Goal: Task Accomplishment & Management: Use online tool/utility

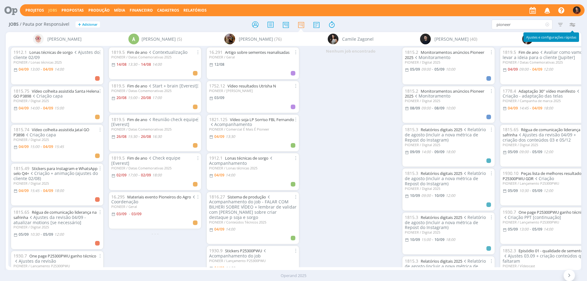
click at [572, 25] on icon "button" at bounding box center [571, 24] width 11 height 11
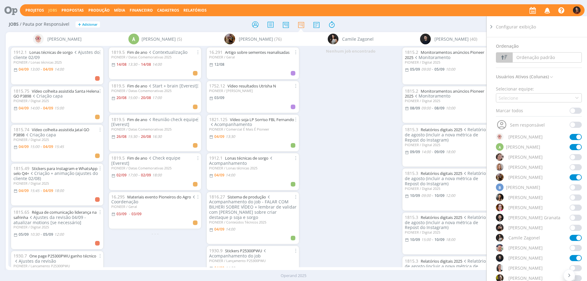
click at [571, 147] on span at bounding box center [575, 147] width 12 height 6
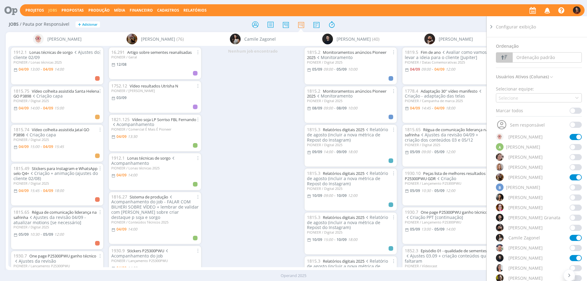
click at [471, 23] on div "pioneer Filtrar Filtrar Limpar pioneer Tipo Jobs e Tarefas Data Personalizado a…" at bounding box center [484, 25] width 185 height 10
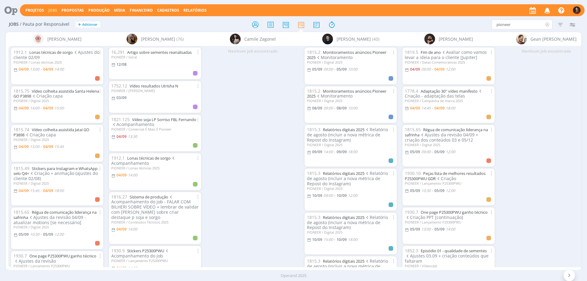
click at [546, 24] on icon at bounding box center [547, 25] width 8 height 10
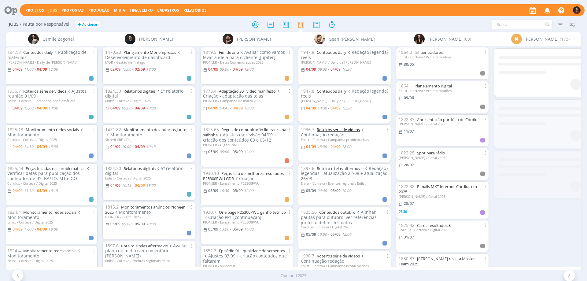
scroll to position [0, 216]
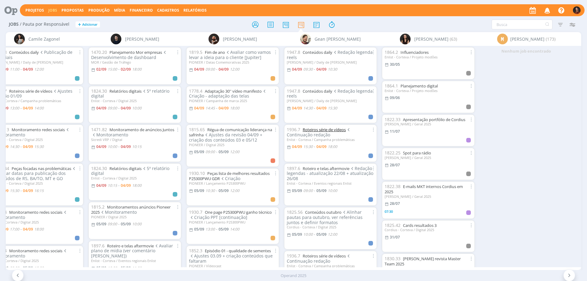
click at [313, 130] on link "Roteiros série de vídeos" at bounding box center [323, 129] width 43 height 5
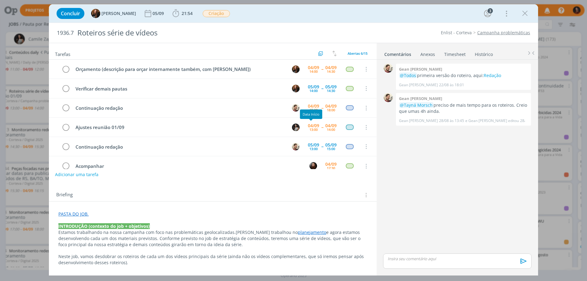
scroll to position [12, 0]
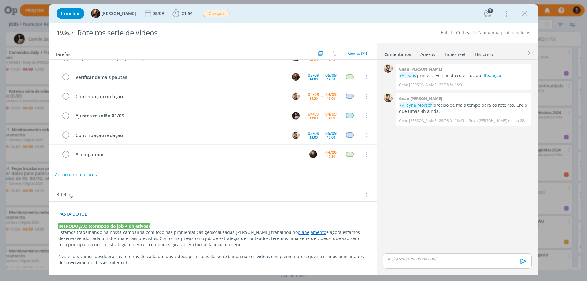
click at [457, 54] on link "Timesheet" at bounding box center [455, 53] width 22 height 9
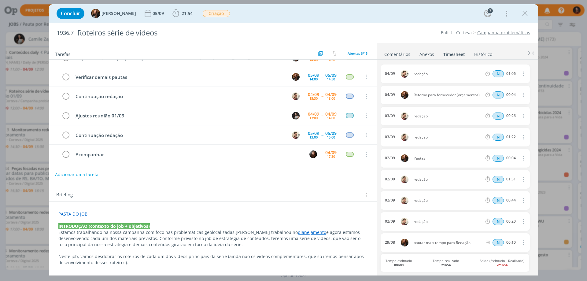
click at [397, 55] on link "Comentários" at bounding box center [397, 53] width 27 height 9
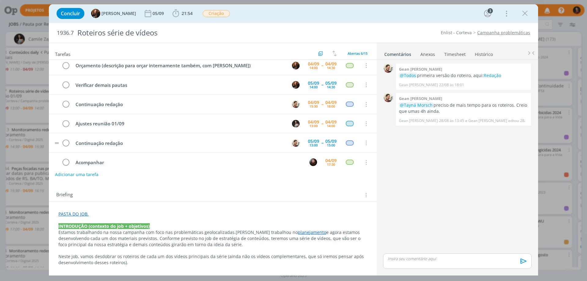
scroll to position [0, 0]
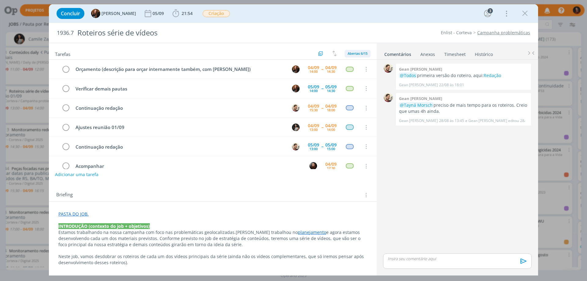
click at [357, 51] on div "Abertas 6/15" at bounding box center [357, 54] width 26 height 8
click at [361, 68] on span "Todas 15" at bounding box center [357, 66] width 16 height 5
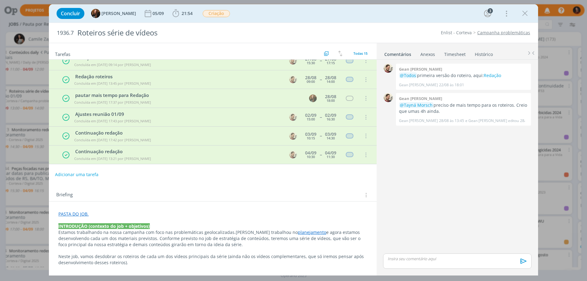
click at [68, 213] on link "PASTA DO JOB." at bounding box center [73, 214] width 30 height 6
click at [137, 197] on div "Briefing Briefings Predefinidos Versões do Briefing Ver Briefing do Projeto" at bounding box center [213, 195] width 314 height 8
click at [75, 215] on link "PASTA DO JOB." at bounding box center [73, 214] width 30 height 6
click at [84, 226] on link "https://sobeae.sharepoint.com/:f:/s/SOBEAE/EsrW4Dk50XBFldf9eAeSwE0BsH-lYusZcGuG…" at bounding box center [98, 226] width 46 height 8
click at [525, 12] on icon "dialog" at bounding box center [524, 13] width 9 height 9
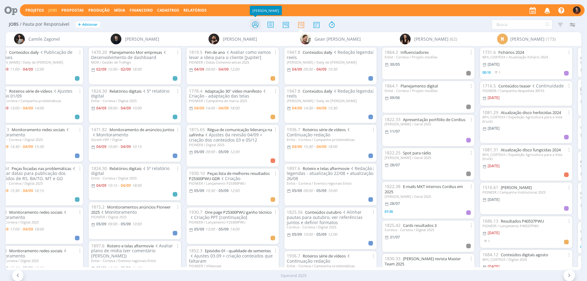
click at [256, 25] on icon at bounding box center [255, 25] width 11 height 12
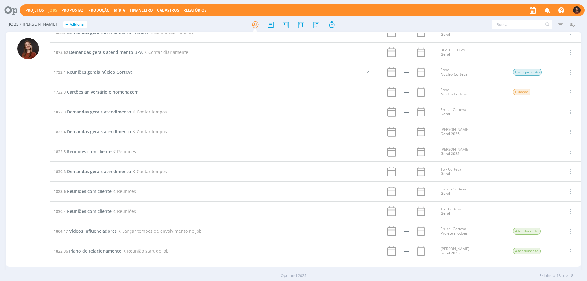
scroll to position [133, 0]
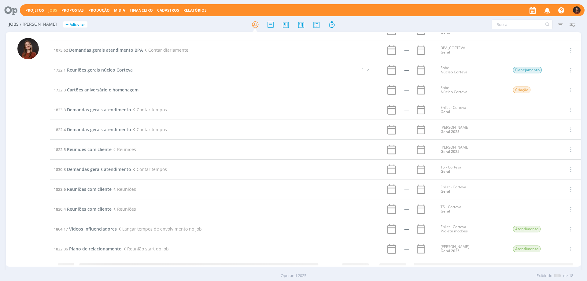
click at [7, 7] on icon at bounding box center [8, 10] width 13 height 12
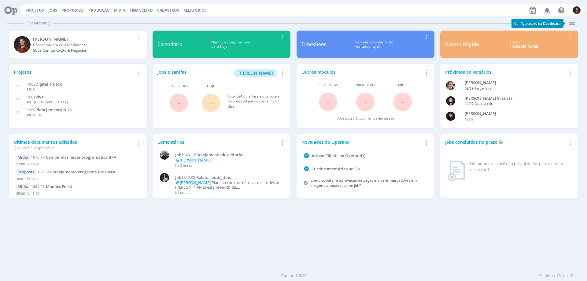
click at [334, 42] on div "Nenhum apontamento realizado hoje!" at bounding box center [373, 44] width 97 height 9
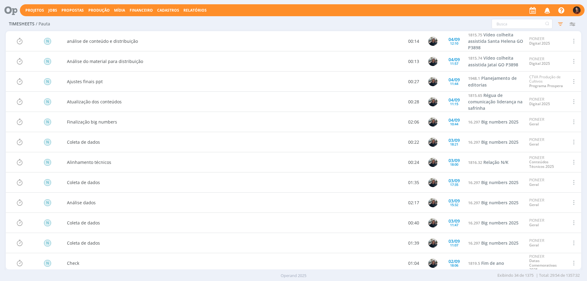
click at [559, 21] on icon "button" at bounding box center [560, 23] width 11 height 11
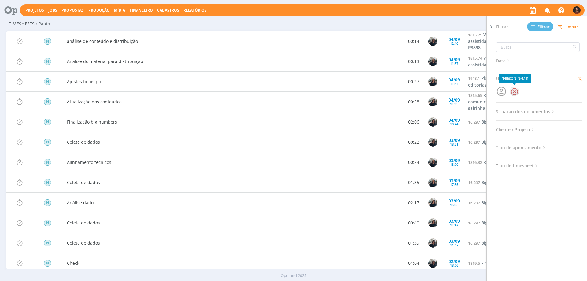
click at [515, 93] on div at bounding box center [513, 91] width 9 height 9
click at [503, 91] on icon "button" at bounding box center [501, 92] width 12 height 12
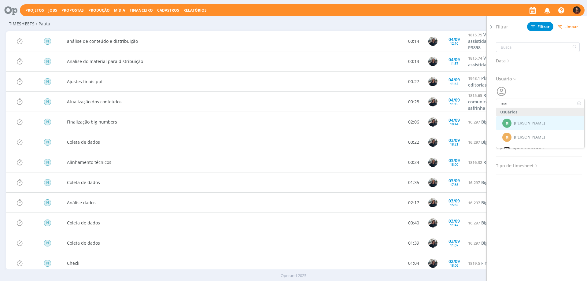
scroll to position [31, 0]
type input "mar"
click at [514, 121] on span "[PERSON_NAME]" at bounding box center [529, 120] width 31 height 5
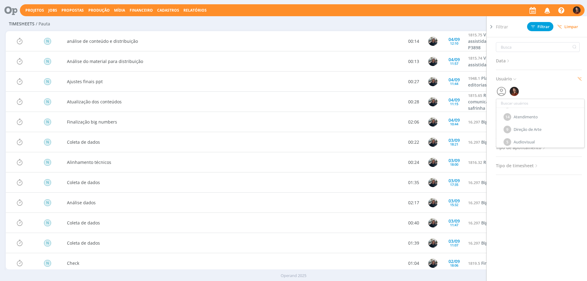
click at [536, 23] on button "Filtrar" at bounding box center [540, 26] width 26 height 9
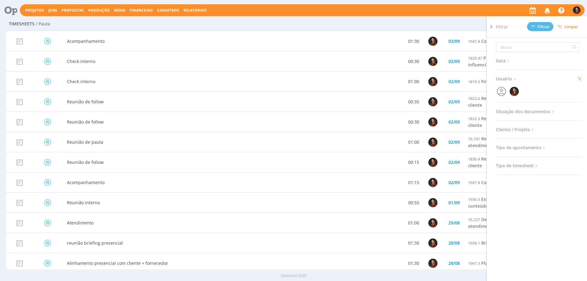
click at [375, 24] on div "Timesheets / Pauta Configurar exibição Ordenação Ordenação padrão Tipo de times…" at bounding box center [293, 24] width 575 height 14
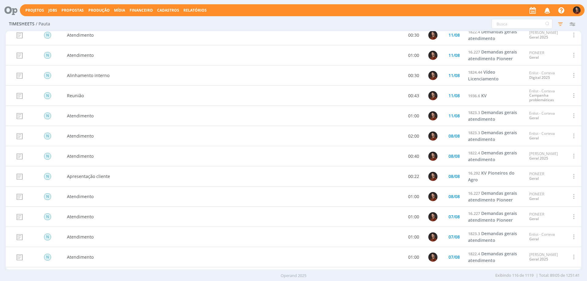
scroll to position [1741, 0]
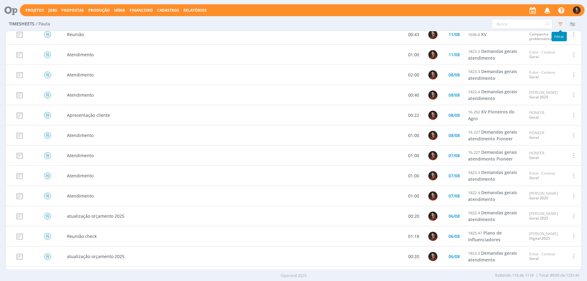
click at [561, 24] on icon "button" at bounding box center [560, 23] width 11 height 11
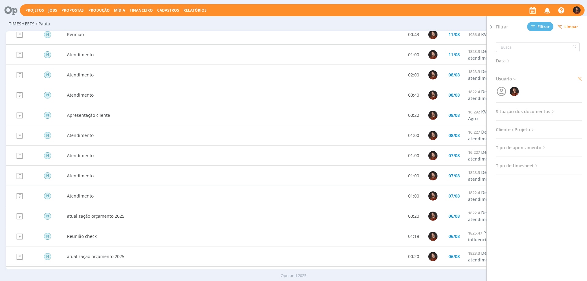
click at [446, 19] on div "Configurar exibição Ordenação Ordenação padrão Tipo de timesheet Tipo de aponta…" at bounding box center [484, 24] width 185 height 10
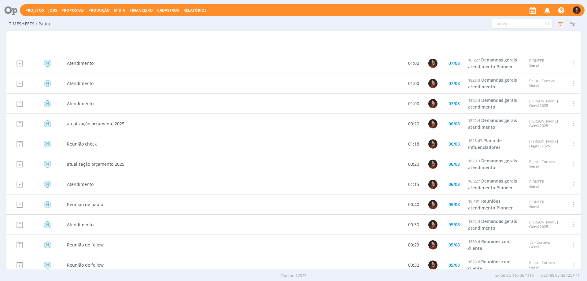
scroll to position [2016, 0]
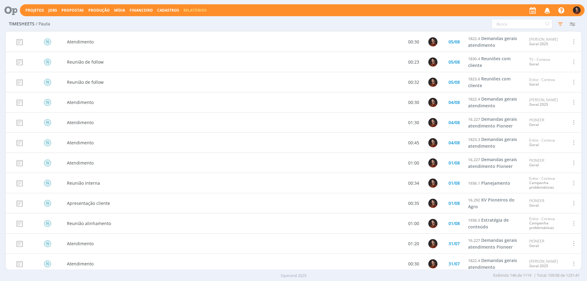
click at [193, 9] on link "Relatórios" at bounding box center [194, 10] width 23 height 5
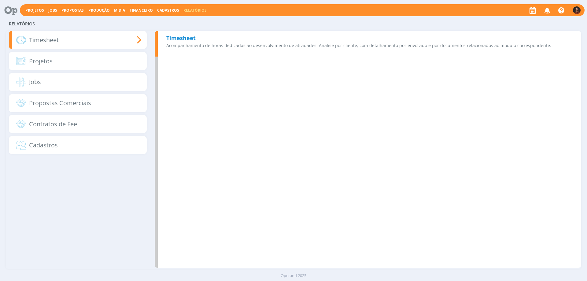
click at [185, 37] on b "Timesheet" at bounding box center [180, 37] width 29 height 7
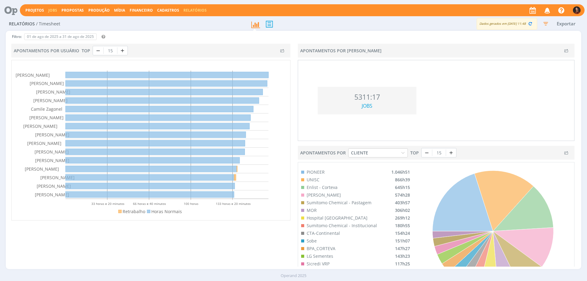
click at [54, 11] on link "Jobs" at bounding box center [52, 10] width 9 height 5
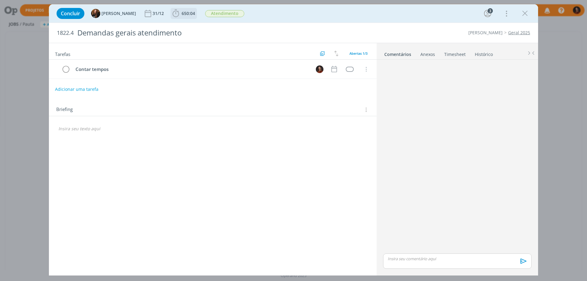
click at [172, 12] on icon "dialog" at bounding box center [175, 13] width 6 height 8
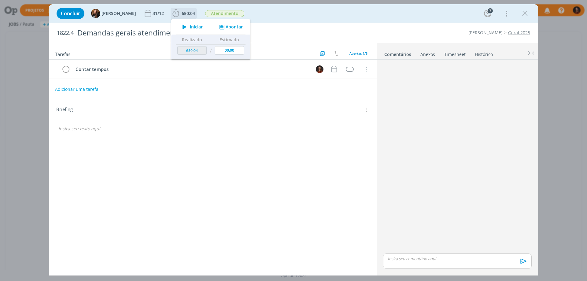
click at [232, 26] on button "Apontar" at bounding box center [230, 27] width 25 height 6
click at [196, 48] on input "[DATE]" at bounding box center [195, 47] width 38 height 9
click at [186, 63] on button "Mês anterior" at bounding box center [185, 64] width 7 height 4
click at [247, 126] on span "29" at bounding box center [245, 125] width 7 height 7
type input "[DATE]"
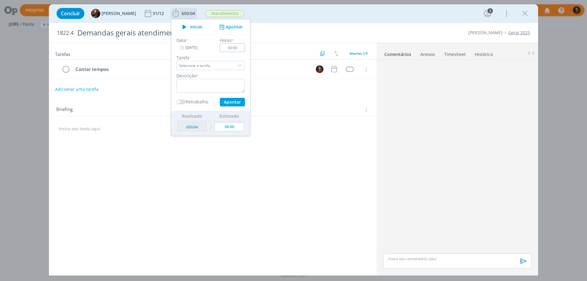
click at [235, 49] on input "00:00" at bounding box center [232, 47] width 25 height 9
type input "00:40"
click at [222, 88] on textarea "dialog" at bounding box center [210, 86] width 68 height 14
paste textarea "Garrafa Térmica Fresh"
click at [212, 86] on textarea "Garrafa Térmica Fresh" at bounding box center [210, 86] width 68 height 14
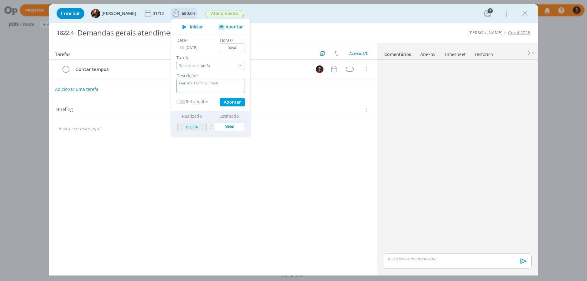
click at [212, 86] on textarea "Garrafa Térmica Fresh" at bounding box center [210, 86] width 68 height 14
click at [212, 86] on textarea "Atendimento" at bounding box center [210, 86] width 68 height 14
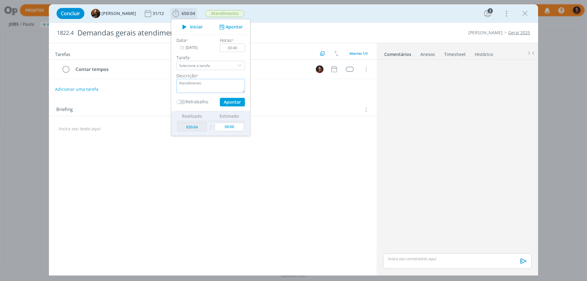
type textarea "Atendimento"
click at [225, 101] on button "Apontar" at bounding box center [232, 102] width 25 height 9
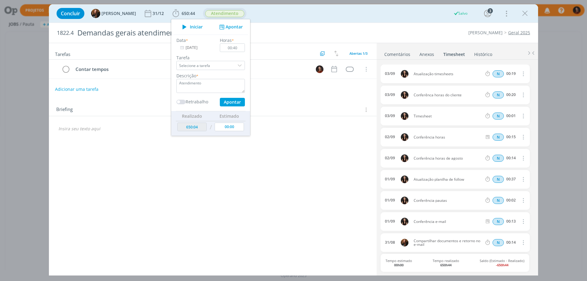
type input "[DATE]"
type input "00:00"
type input "650:44"
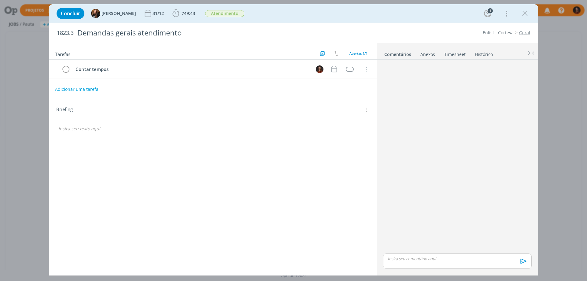
click at [452, 54] on link "Timesheet" at bounding box center [455, 53] width 22 height 9
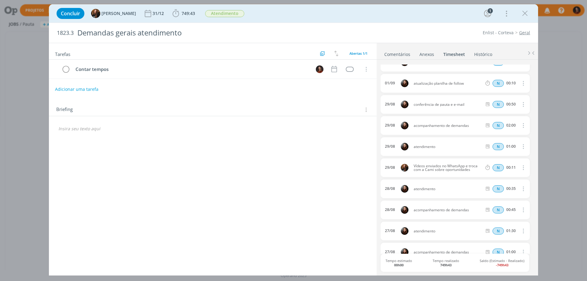
scroll to position [78, 0]
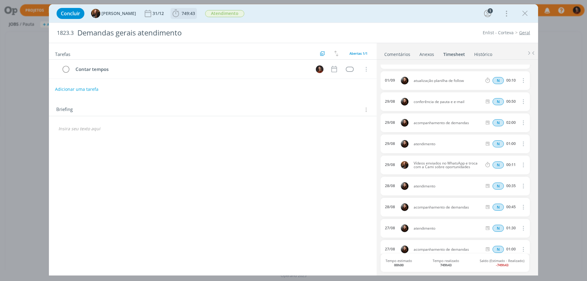
click at [171, 9] on icon "dialog" at bounding box center [175, 13] width 9 height 9
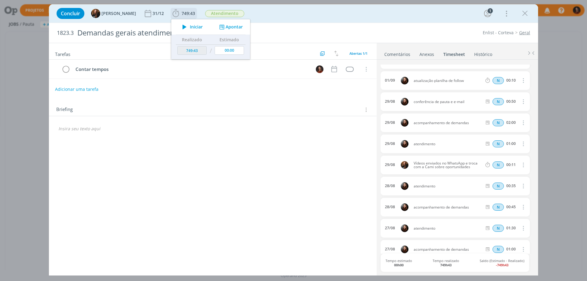
click at [230, 30] on button "Apontar" at bounding box center [230, 27] width 25 height 6
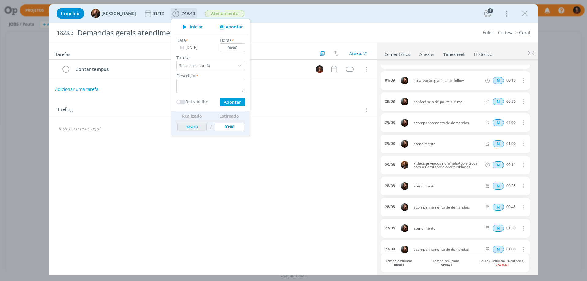
click at [189, 47] on input "[DATE]" at bounding box center [195, 47] width 38 height 9
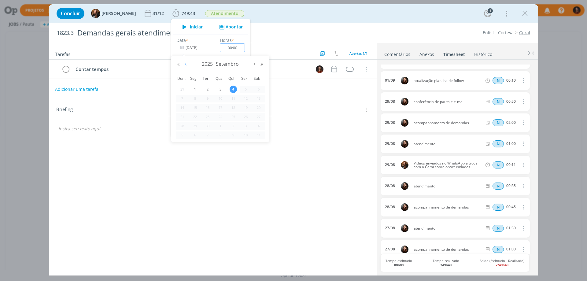
click at [186, 63] on button "Mês anterior" at bounding box center [185, 64] width 7 height 4
click at [247, 125] on span "29" at bounding box center [245, 125] width 7 height 7
type input "[DATE]"
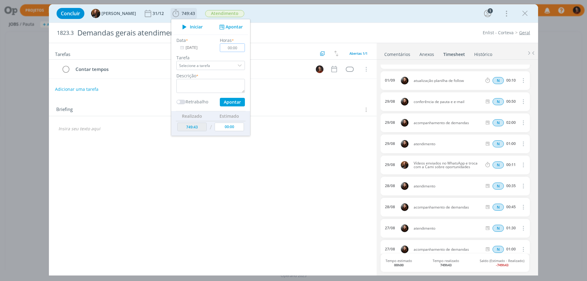
click at [235, 48] on input "00:00" at bounding box center [232, 47] width 25 height 9
type input "01:00"
click at [224, 86] on textarea "dialog" at bounding box center [210, 86] width 68 height 14
type textarea "Atendimento"
click at [224, 102] on button "Apontar" at bounding box center [232, 102] width 25 height 9
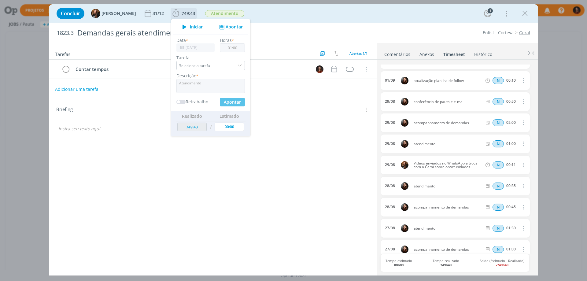
type input "750:43"
type input "[DATE]"
type input "00:00"
click at [196, 47] on input "[DATE]" at bounding box center [195, 47] width 38 height 9
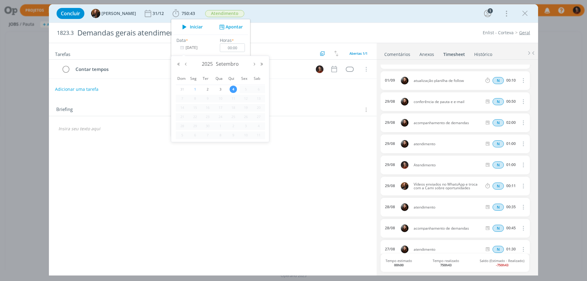
click at [195, 86] on span "1" at bounding box center [194, 89] width 7 height 7
type input "01/09/2025"
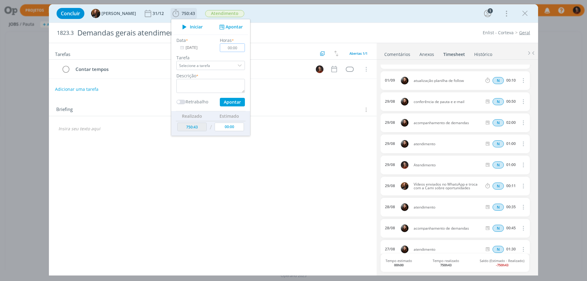
click at [234, 49] on input "00:00" at bounding box center [232, 47] width 25 height 9
type input "00:20"
click at [227, 82] on textarea "dialog" at bounding box center [210, 86] width 68 height 14
type textarea "Questões mídia HC"
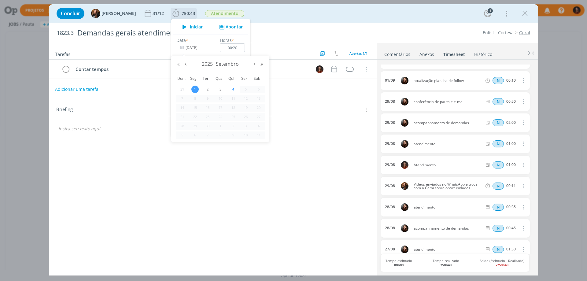
click at [190, 45] on input "01/09/2025" at bounding box center [195, 47] width 38 height 9
click at [206, 86] on span "2" at bounding box center [207, 89] width 7 height 7
type input "02/09/2025"
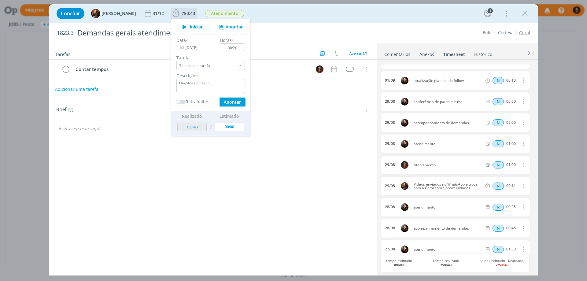
click at [226, 99] on button "Apontar" at bounding box center [232, 102] width 25 height 9
type input "751:03"
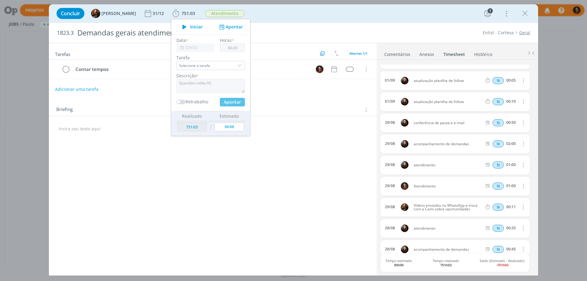
type input "[DATE]"
type input "00:00"
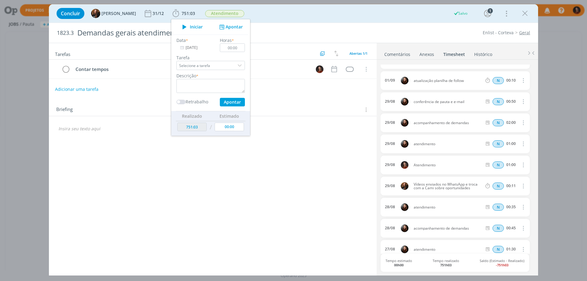
click at [294, 104] on div "Briefing Briefings Predefinidos Versões do Briefing Ver Briefing do Projeto" at bounding box center [213, 108] width 328 height 16
